Goal: Check status: Check status

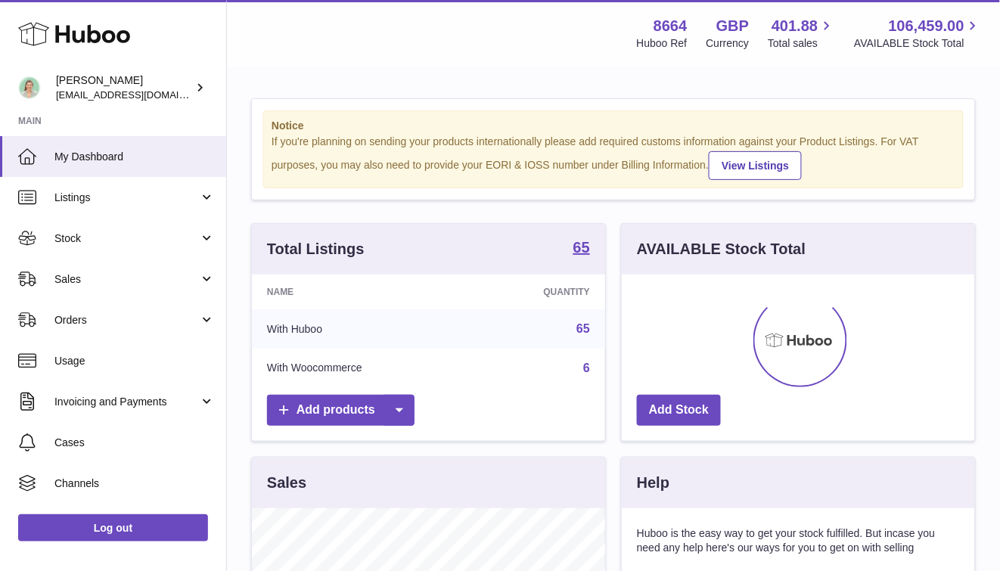
scroll to position [236, 353]
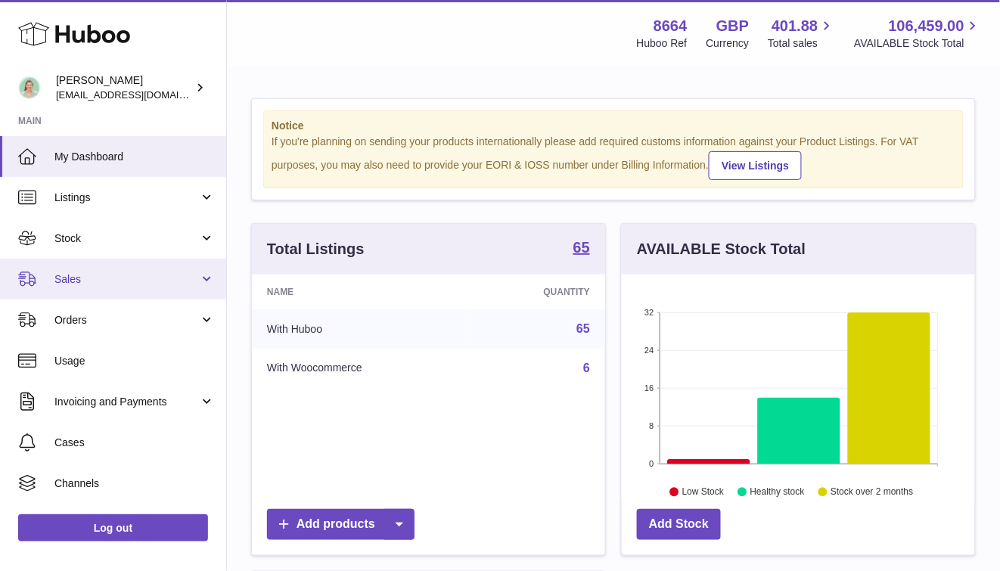
click at [154, 268] on link "Sales" at bounding box center [113, 279] width 226 height 41
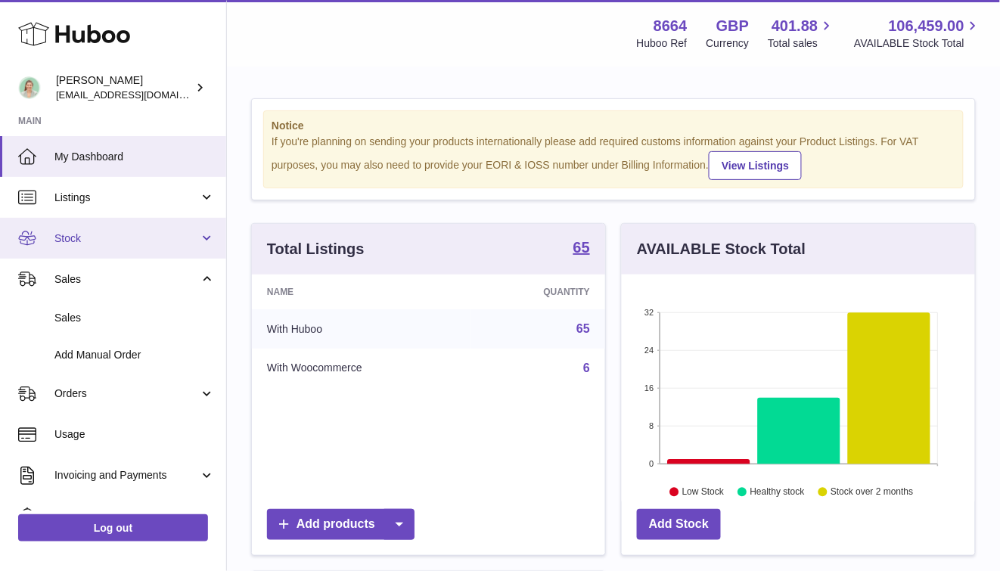
click at [154, 238] on span "Stock" at bounding box center [126, 239] width 145 height 14
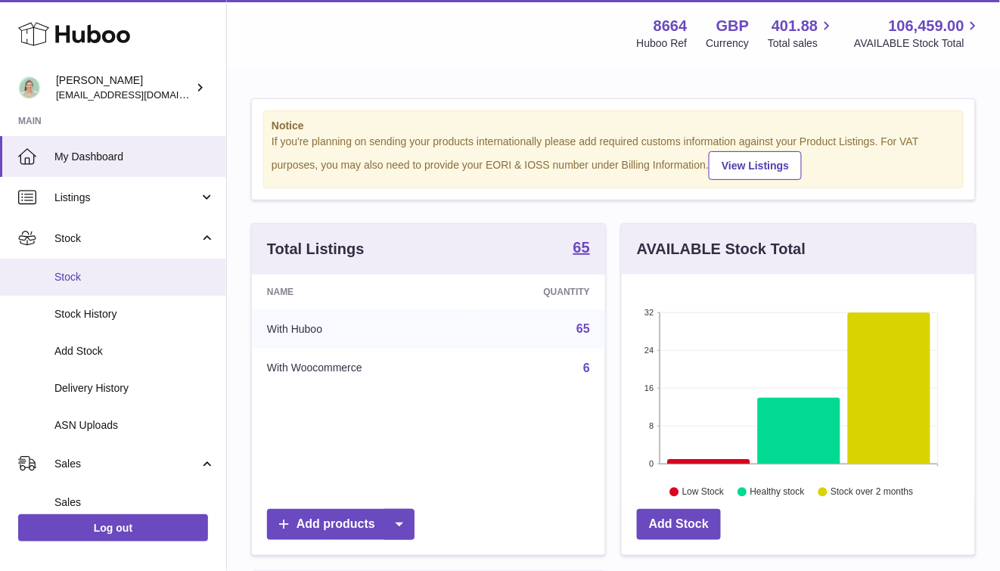
click at [138, 274] on span "Stock" at bounding box center [134, 277] width 160 height 14
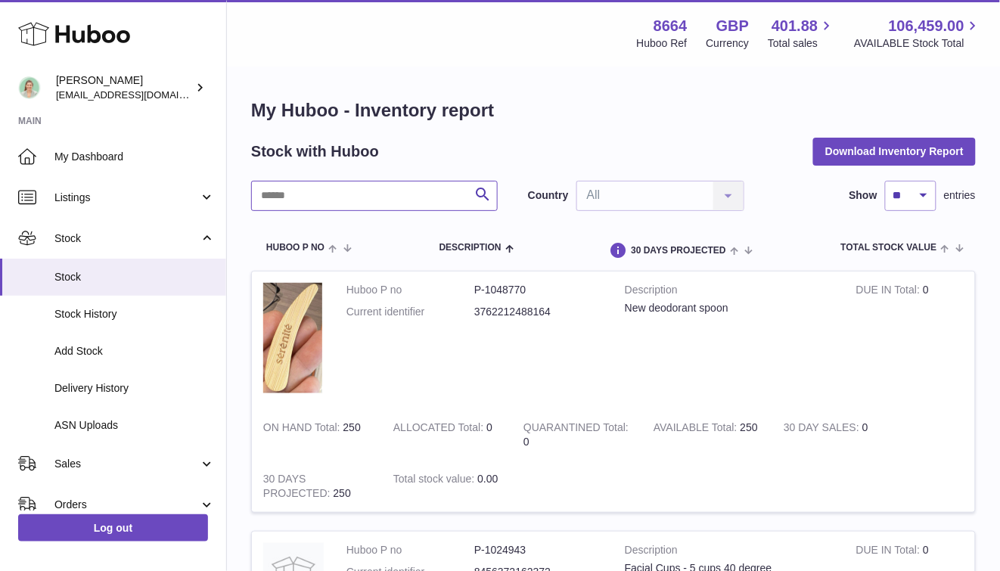
click at [317, 197] on input "text" at bounding box center [374, 196] width 247 height 30
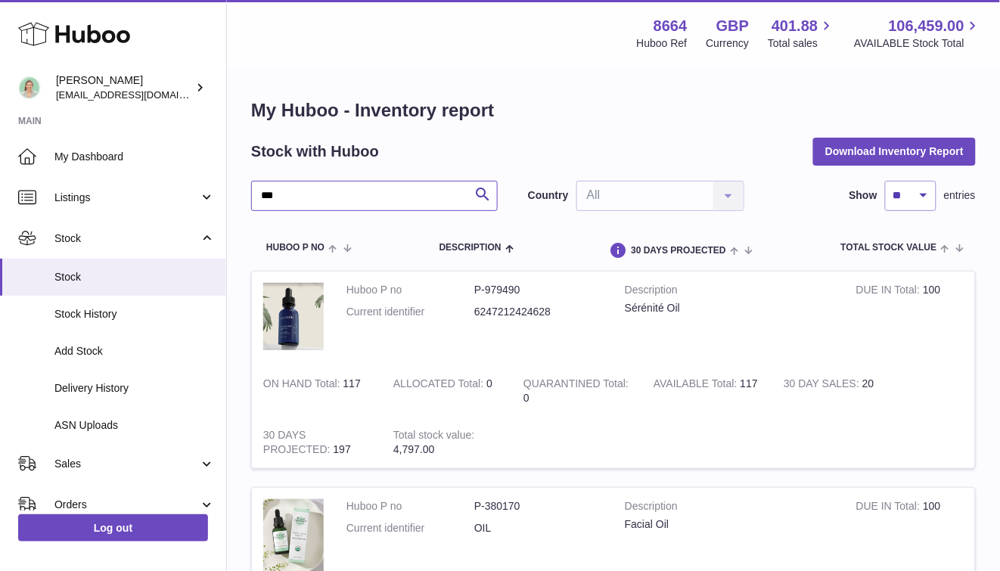
click at [334, 192] on input "***" at bounding box center [374, 196] width 247 height 30
type input "*******"
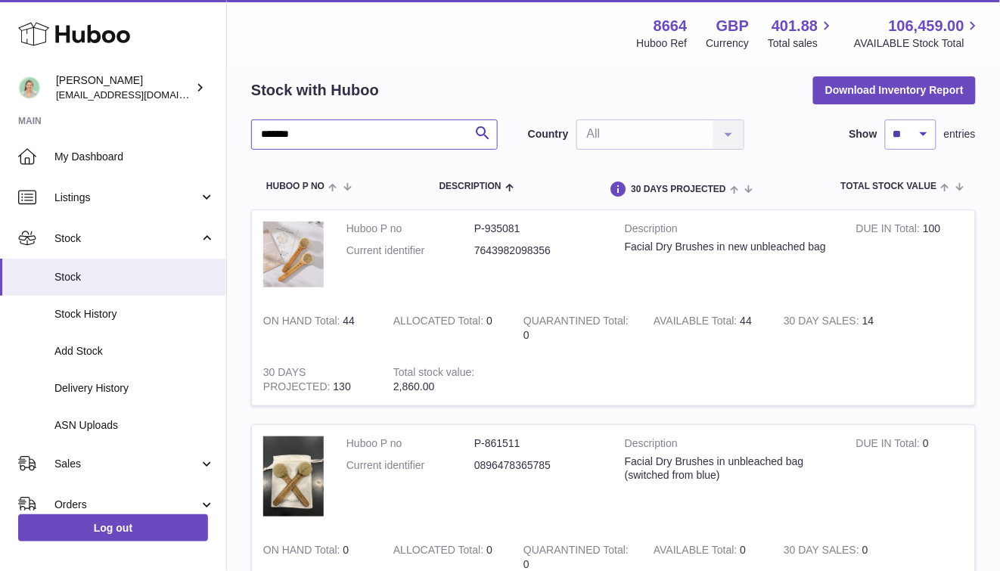
scroll to position [76, 0]
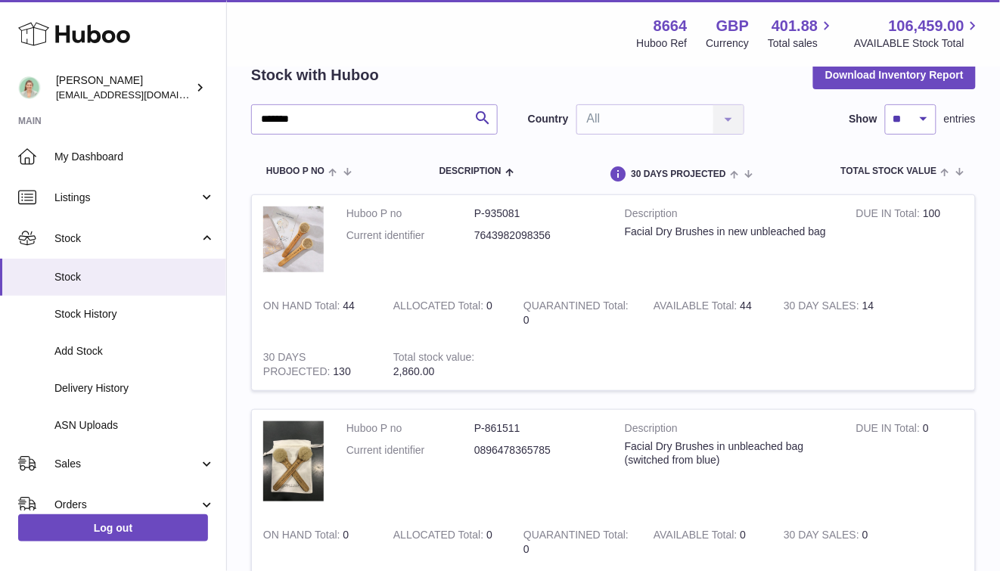
drag, startPoint x: 753, startPoint y: 309, endPoint x: 742, endPoint y: 308, distance: 11.4
click at [742, 308] on td "AVAILABLE Total 44" at bounding box center [707, 313] width 130 height 51
click at [773, 316] on td "AVAILABLE Total 44" at bounding box center [707, 313] width 130 height 51
click at [752, 306] on td "AVAILABLE Total 44" at bounding box center [707, 313] width 130 height 51
